Goal: Check status: Check status

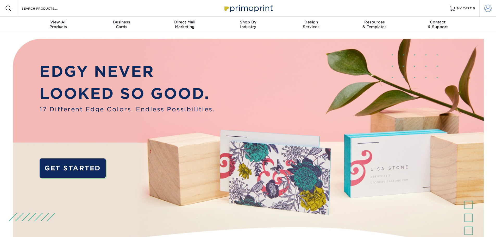
click at [491, 10] on span at bounding box center [487, 8] width 7 height 7
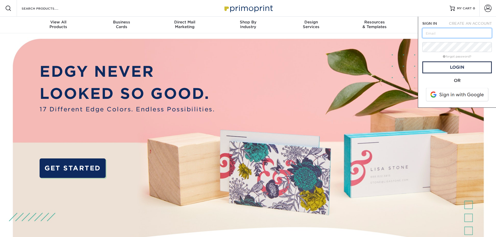
click at [450, 31] on input "text" at bounding box center [457, 33] width 70 height 10
type input "[PERSON_NAME][EMAIL_ADDRESS][DOMAIN_NAME]"
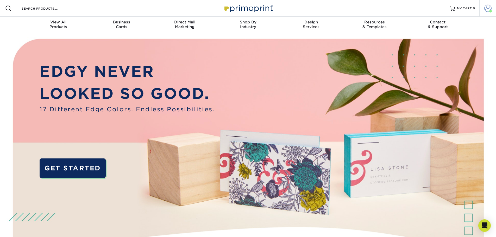
click at [493, 9] on link "Account" at bounding box center [487, 8] width 17 height 17
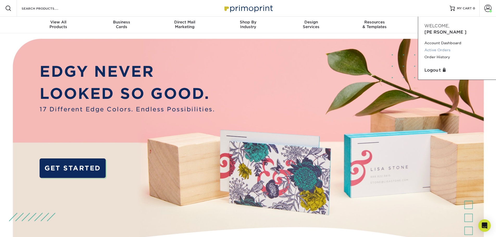
click at [448, 47] on link "Active Orders" at bounding box center [456, 50] width 65 height 7
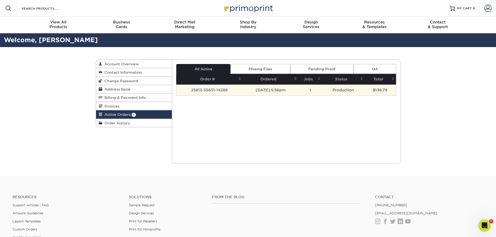
click at [200, 89] on td "25813-55651-14288" at bounding box center [209, 90] width 66 height 11
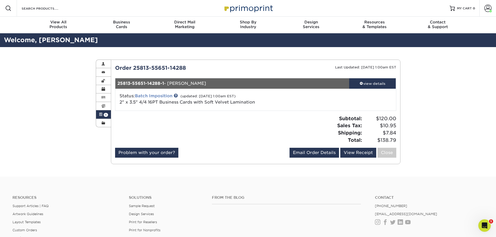
click at [168, 95] on link "Batch Imposition" at bounding box center [153, 95] width 37 height 5
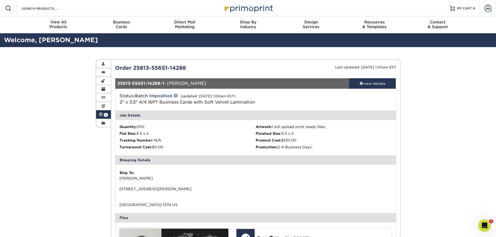
click at [176, 95] on link at bounding box center [176, 95] width 4 height 4
